Goal: Information Seeking & Learning: Learn about a topic

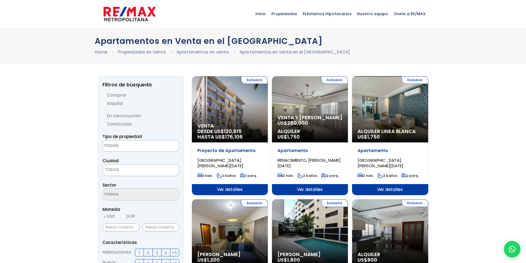
select select
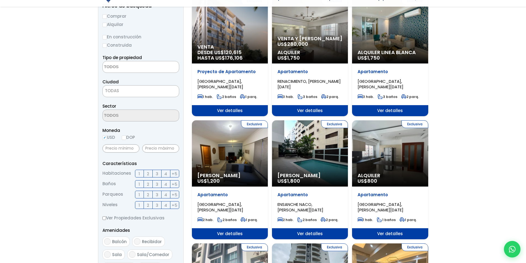
scroll to position [83, 0]
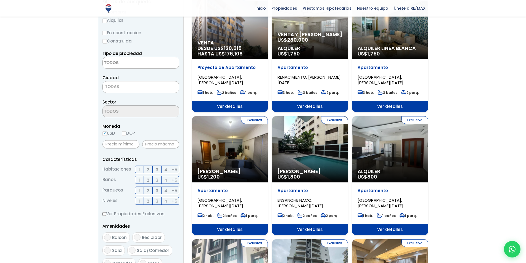
click at [303, 151] on div "Exclusiva Alquiler Amueblado US$ 1,800" at bounding box center [310, 149] width 76 height 66
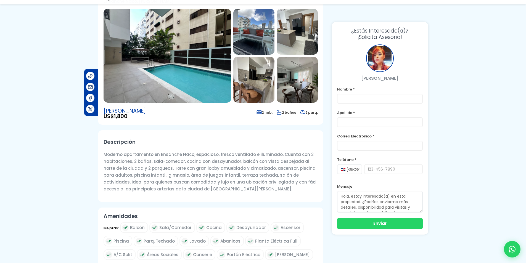
scroll to position [55, 0]
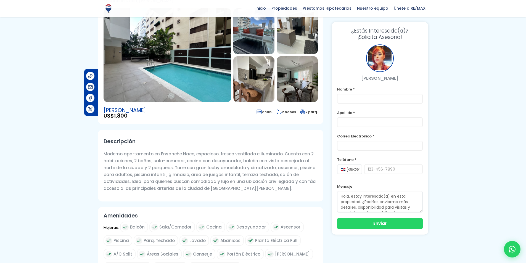
click at [253, 88] on img at bounding box center [253, 79] width 41 height 46
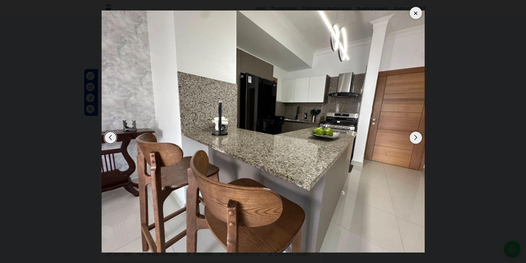
click at [418, 135] on div "Next slide" at bounding box center [416, 138] width 12 height 12
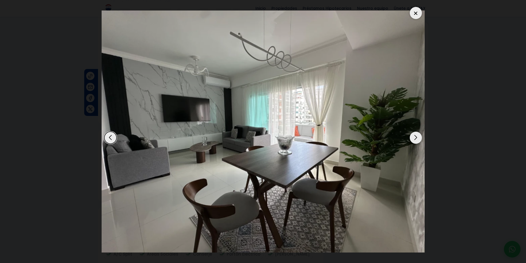
click at [417, 136] on div "Next slide" at bounding box center [416, 138] width 12 height 12
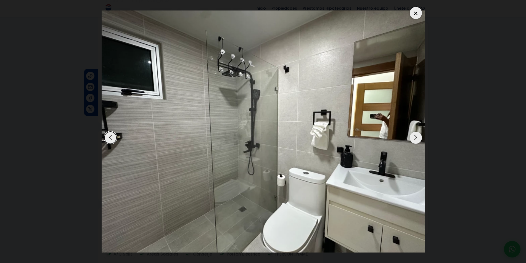
click at [414, 136] on div "Next slide" at bounding box center [416, 138] width 12 height 12
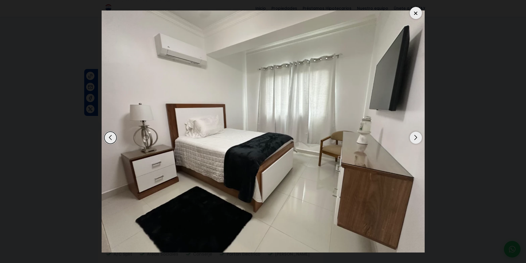
click at [414, 136] on div "Next slide" at bounding box center [416, 138] width 12 height 12
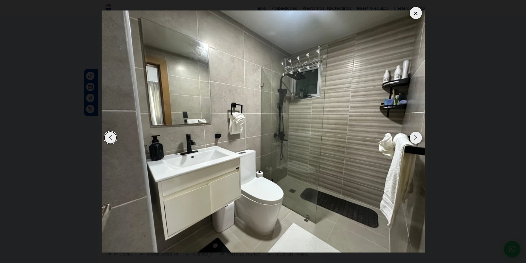
click at [414, 136] on div "Next slide" at bounding box center [416, 138] width 12 height 12
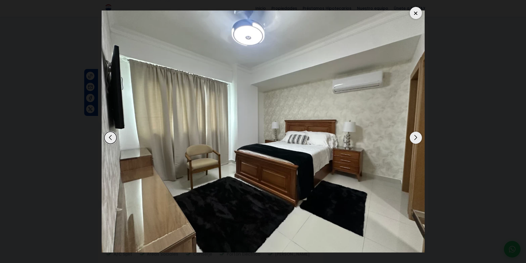
click at [414, 136] on div "Next slide" at bounding box center [416, 138] width 12 height 12
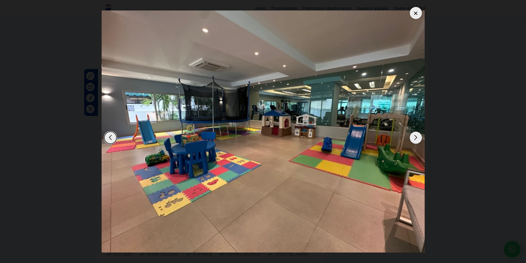
click at [414, 136] on div "Next slide" at bounding box center [416, 138] width 12 height 12
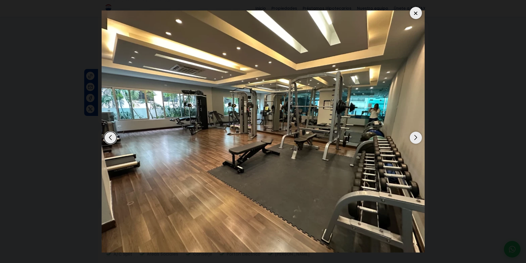
click at [414, 137] on div "Next slide" at bounding box center [416, 138] width 12 height 12
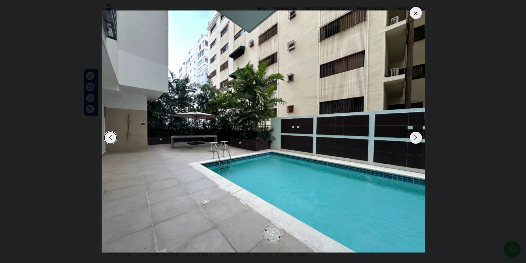
click at [414, 137] on div "Next slide" at bounding box center [416, 138] width 12 height 12
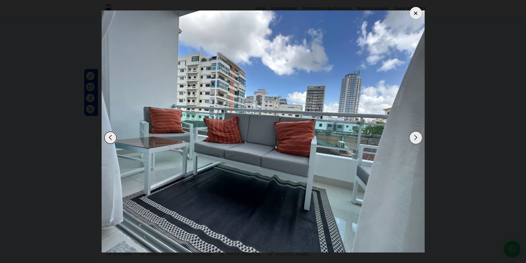
click at [409, 138] on img "2 / 11" at bounding box center [263, 131] width 323 height 242
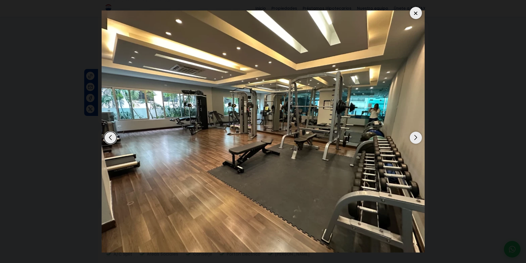
click at [410, 139] on div "Next slide" at bounding box center [416, 138] width 12 height 12
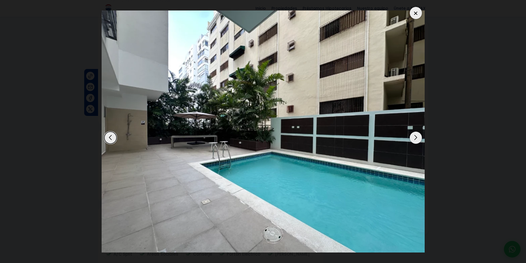
click at [410, 139] on div "Next slide" at bounding box center [416, 138] width 12 height 12
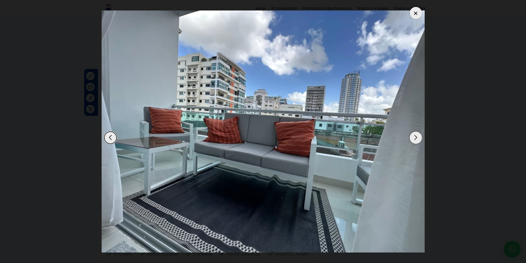
click at [410, 139] on div "Next slide" at bounding box center [416, 138] width 12 height 12
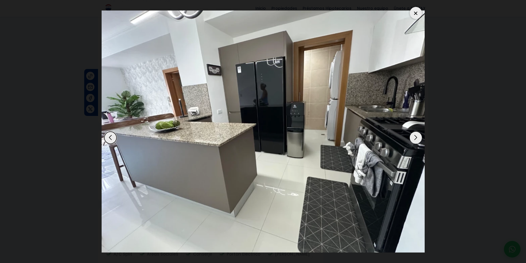
click at [417, 139] on div "Next slide" at bounding box center [416, 138] width 12 height 12
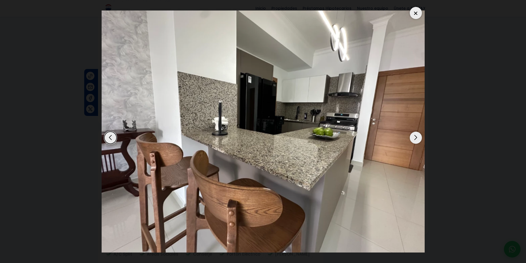
click at [418, 138] on div "Next slide" at bounding box center [416, 138] width 12 height 12
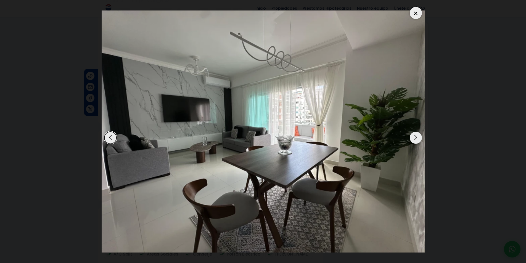
click at [416, 11] on div at bounding box center [416, 13] width 12 height 12
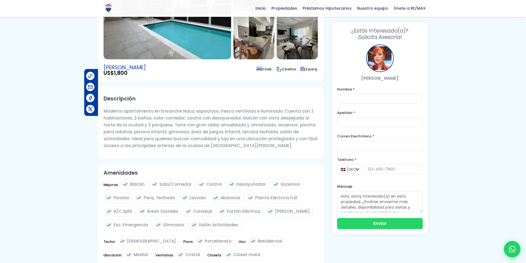
scroll to position [0, 0]
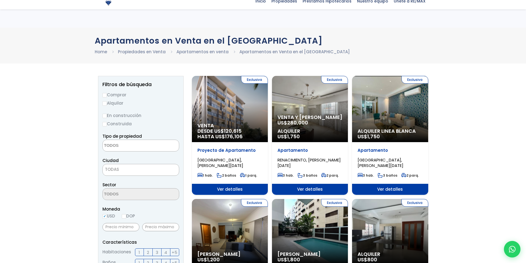
select select
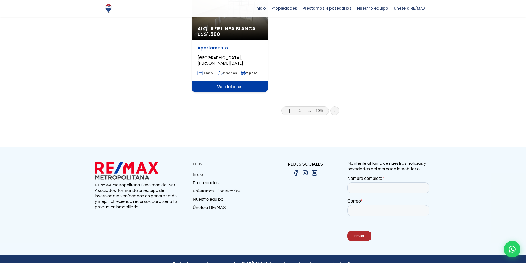
scroll to position [739, 0]
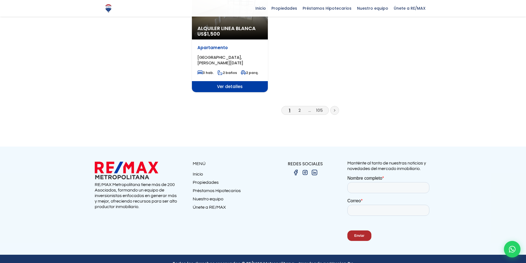
click at [334, 106] on link at bounding box center [334, 110] width 9 height 9
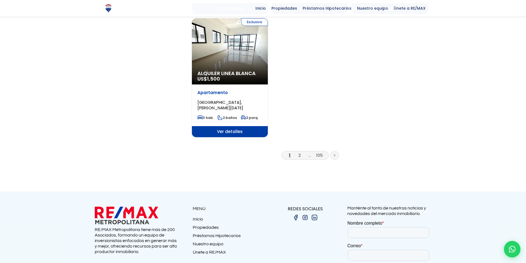
scroll to position [628, 0]
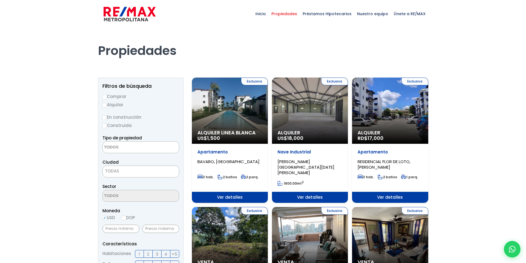
select select
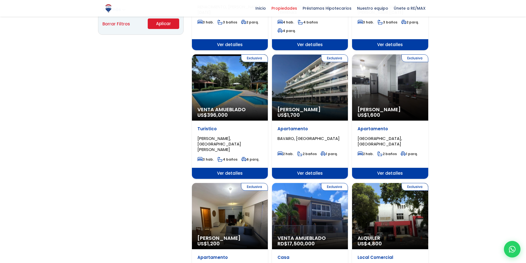
scroll to position [414, 0]
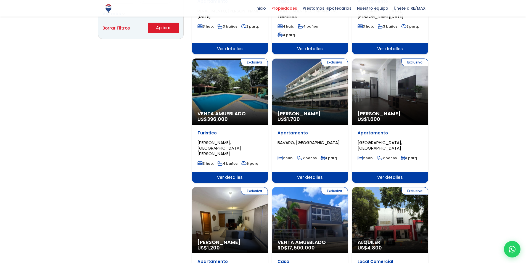
click at [324, 65] on div "Exclusiva Alquiler Amueblado US$ 1,700" at bounding box center [310, 92] width 76 height 66
click at [299, 68] on div "Exclusiva Alquiler Amueblado US$ 1,700" at bounding box center [310, 92] width 76 height 66
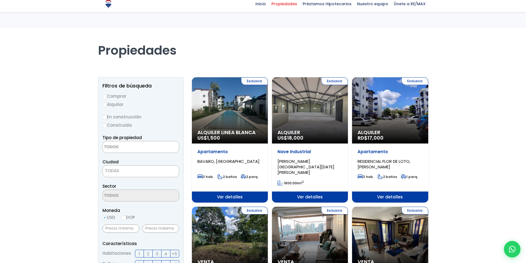
select select
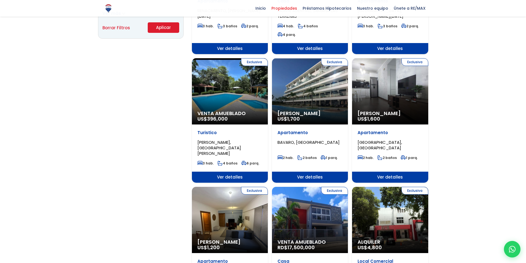
scroll to position [414, 0]
